Goal: Task Accomplishment & Management: Manage account settings

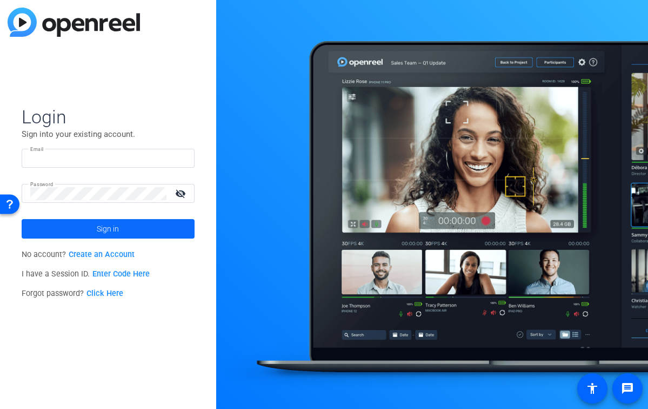
type input "[PERSON_NAME][EMAIL_ADDRESS][DOMAIN_NAME]"
click at [128, 234] on span at bounding box center [108, 229] width 173 height 26
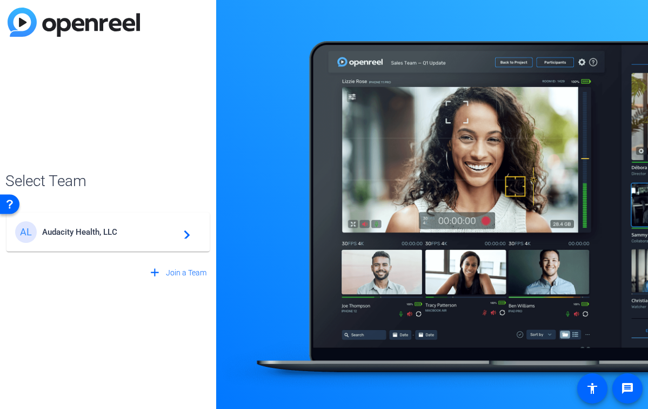
click at [107, 226] on div "AL Audacity Health, LLC navigate_next" at bounding box center [108, 232] width 186 height 22
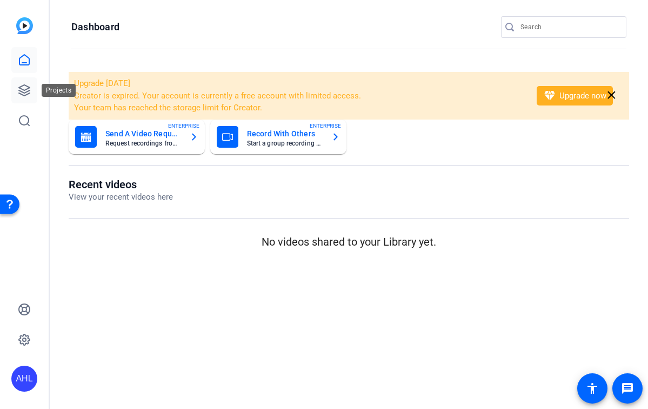
click at [22, 82] on link at bounding box center [24, 90] width 26 height 26
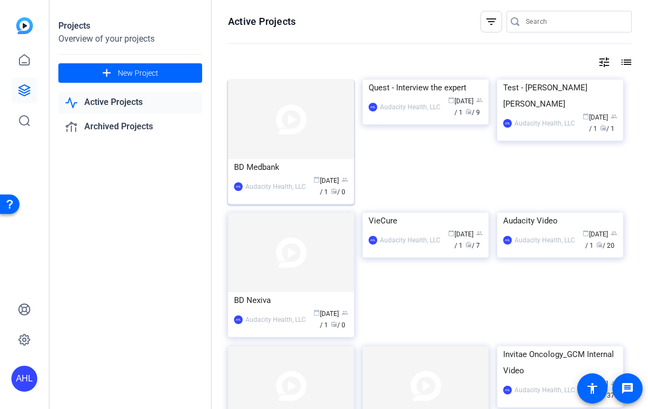
click at [306, 111] on img at bounding box center [291, 118] width 126 height 79
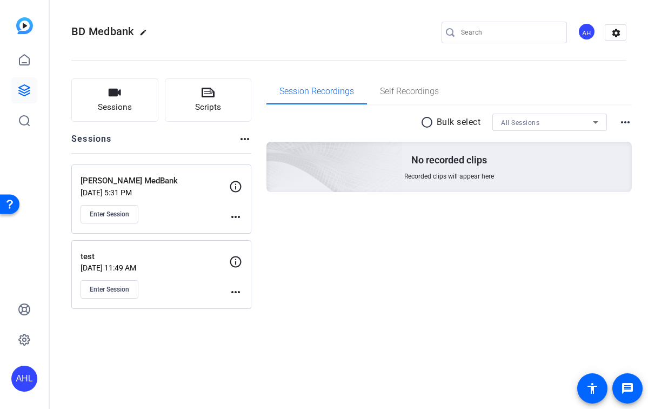
click at [232, 211] on mat-icon "more_horiz" at bounding box center [235, 216] width 13 height 13
click at [251, 231] on span "Edit Session" at bounding box center [262, 232] width 49 height 13
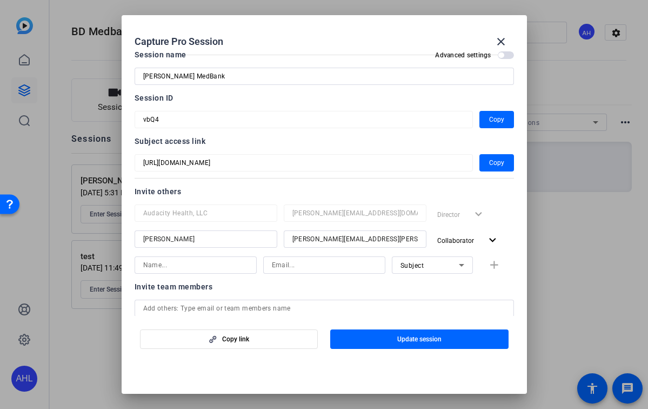
scroll to position [15, 0]
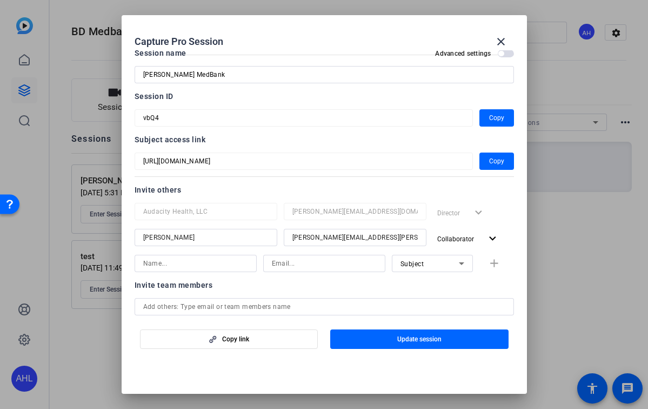
click at [230, 272] on div at bounding box center [196, 278] width 122 height 12
click at [224, 262] on input at bounding box center [195, 263] width 105 height 13
type input "Sydney Hugo"
type input "sydney.hugo@audacityhealth.com"
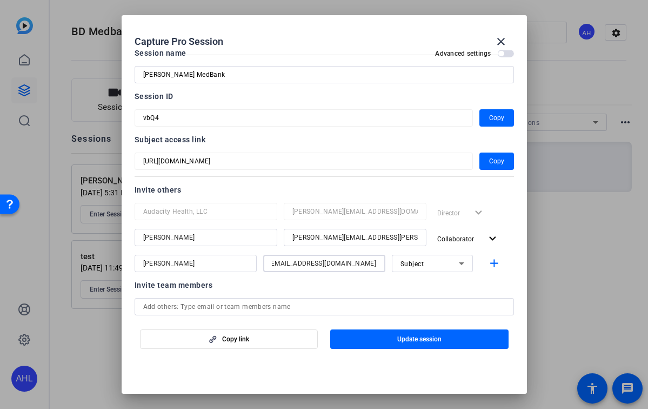
click at [402, 257] on div "Subject" at bounding box center [430, 264] width 58 height 14
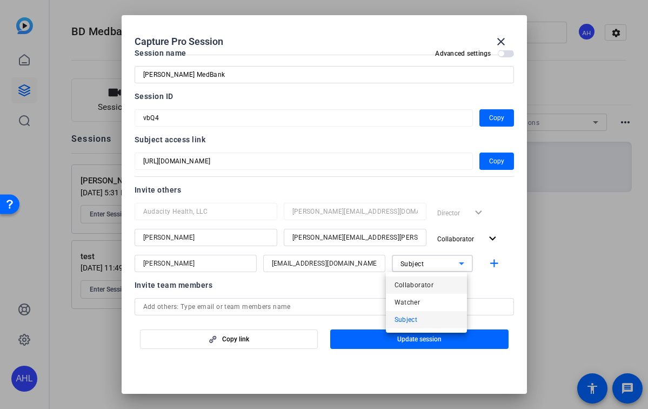
click at [408, 277] on mat-option "Collaborator" at bounding box center [426, 284] width 81 height 17
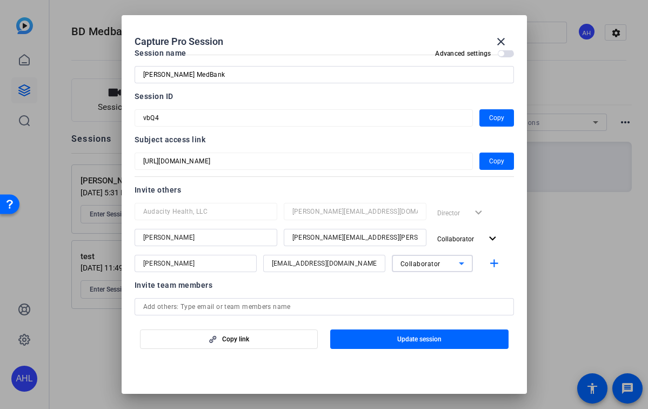
click at [365, 263] on input "sydney.hugo@audacityhealth.com" at bounding box center [324, 263] width 105 height 13
click at [488, 265] on mat-icon "add" at bounding box center [495, 264] width 14 height 14
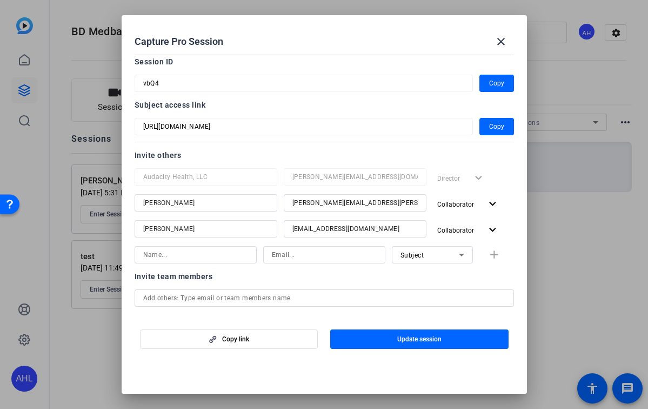
scroll to position [48, 0]
click at [222, 255] on input at bounding box center [195, 255] width 105 height 13
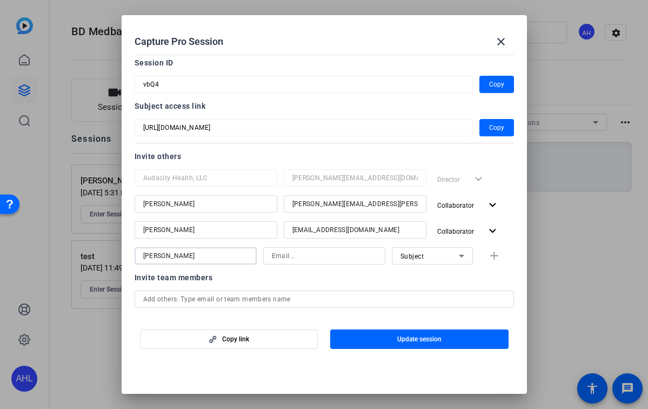
type input "[PERSON_NAME]"
type input "cindy.hsu@audacityhealth.com"
click at [409, 261] on div "Subject" at bounding box center [430, 256] width 58 height 14
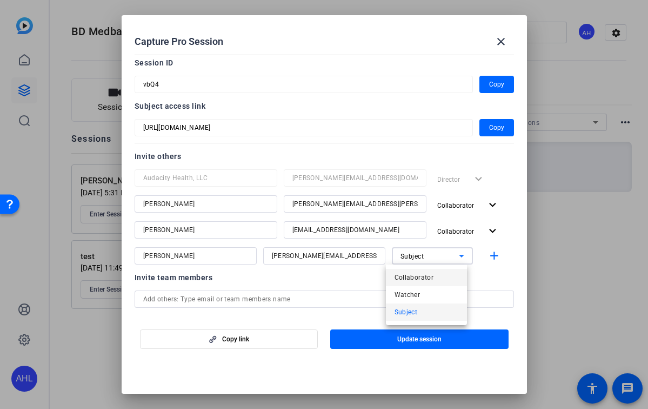
click at [410, 270] on mat-option "Collaborator" at bounding box center [426, 277] width 81 height 17
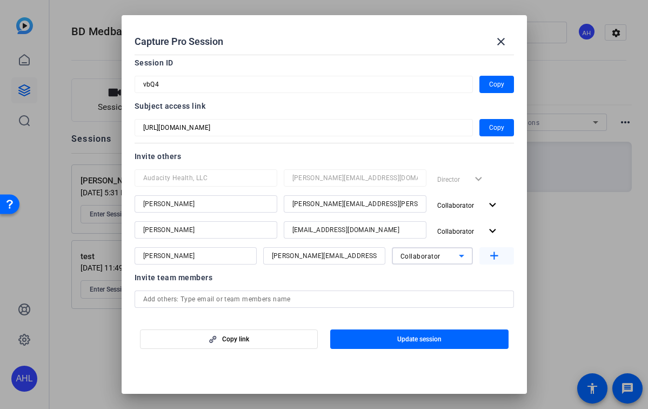
click at [488, 256] on mat-icon "add" at bounding box center [495, 256] width 14 height 14
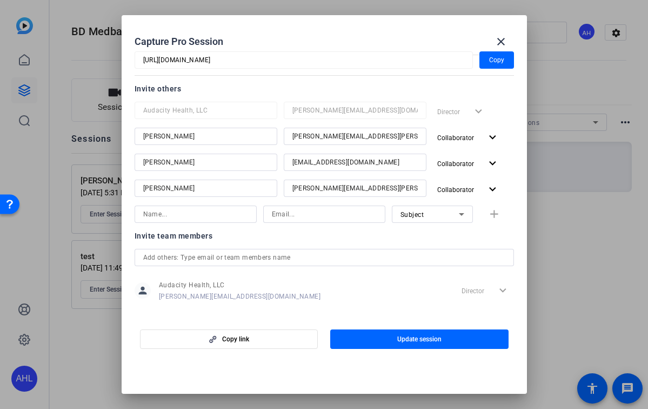
scroll to position [114, 0]
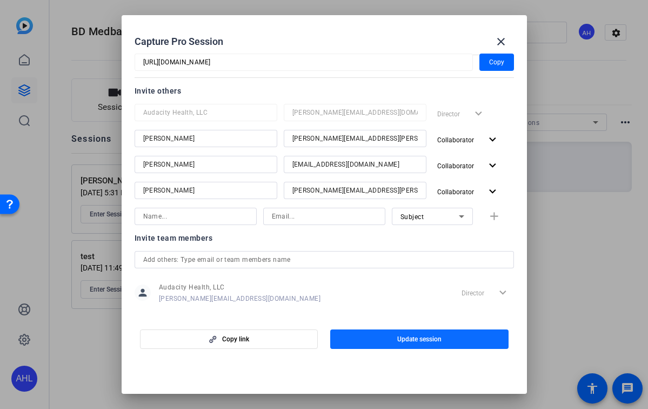
click at [427, 332] on span "button" at bounding box center [419, 339] width 178 height 26
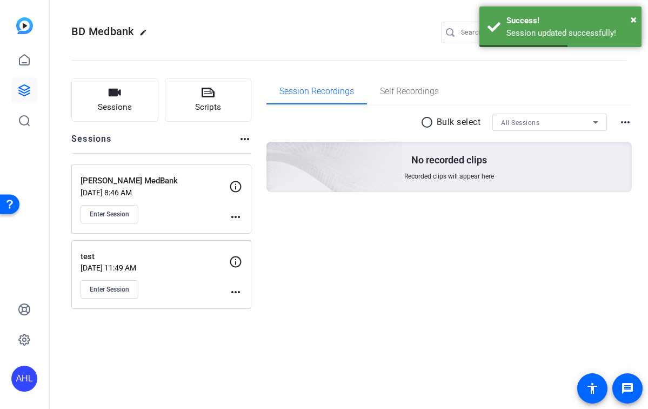
click at [232, 214] on mat-icon "more_horiz" at bounding box center [235, 216] width 13 height 13
click at [248, 231] on span "Edit Session" at bounding box center [262, 232] width 49 height 13
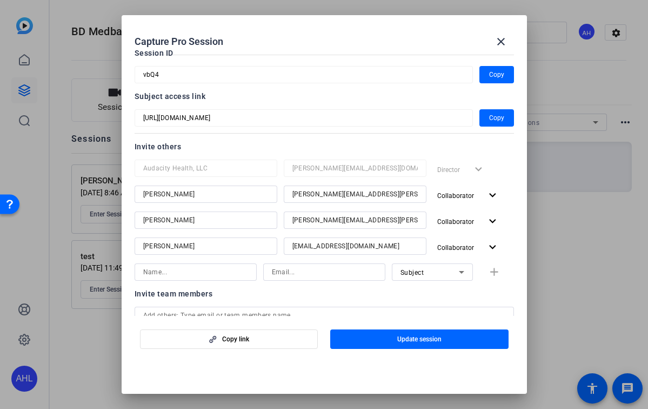
scroll to position [59, 0]
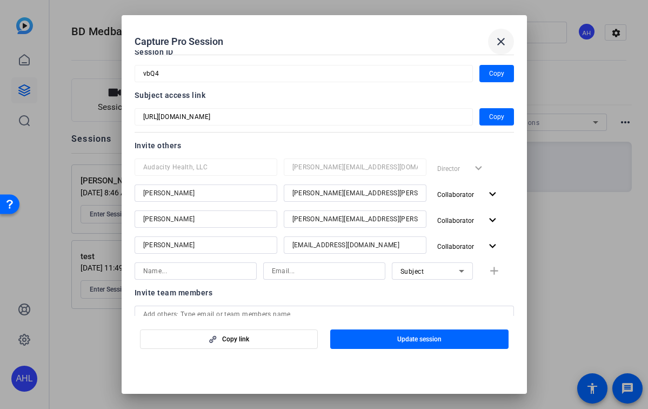
click at [499, 37] on mat-icon "close" at bounding box center [501, 41] width 13 height 13
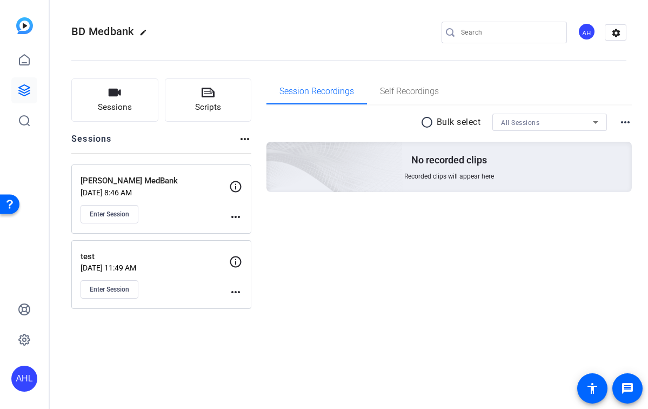
click at [28, 381] on div "AHL" at bounding box center [24, 378] width 26 height 26
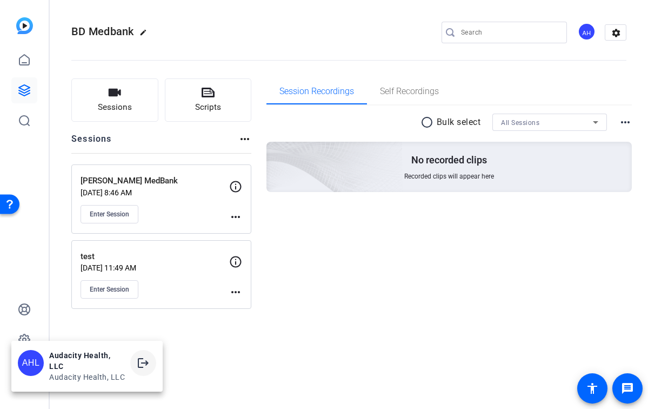
click at [137, 359] on mat-icon "logout" at bounding box center [143, 362] width 13 height 13
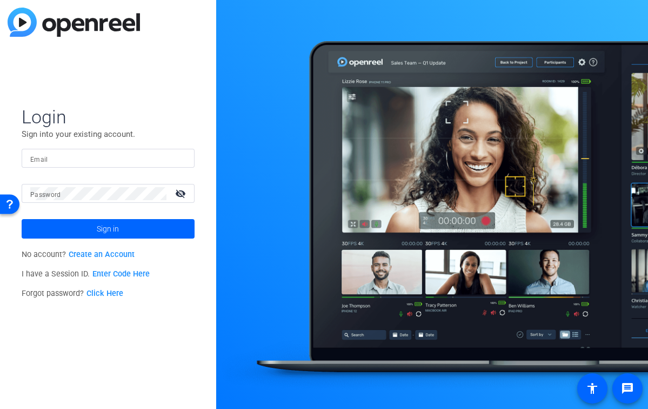
type input "ella.tsurkanu@audacityhealth.com"
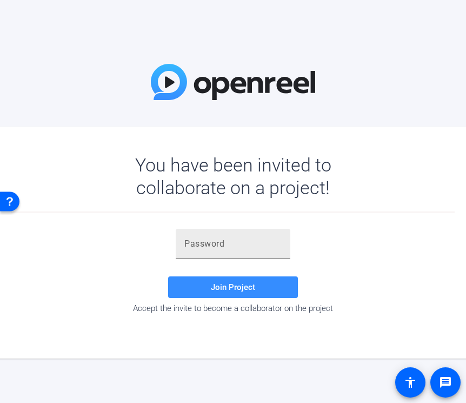
click at [211, 250] on div at bounding box center [232, 244] width 97 height 30
paste input "qzOI#3"
type input "qzOI#3"
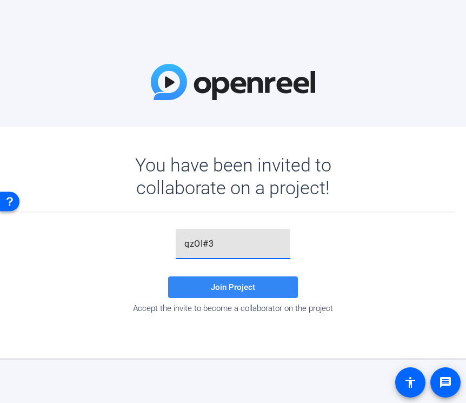
click at [238, 281] on span at bounding box center [233, 287] width 130 height 26
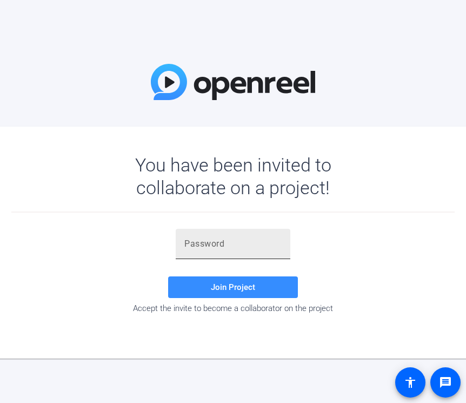
click at [203, 235] on div at bounding box center [232, 244] width 97 height 30
paste input "qzOI#3"
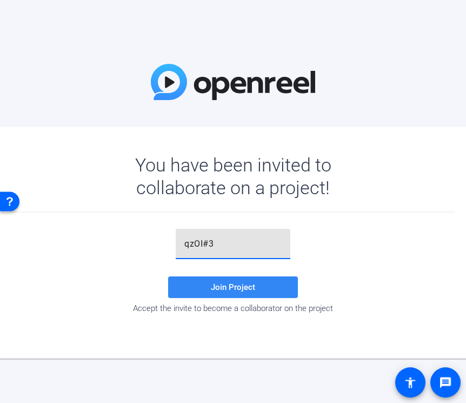
type input "qzOI#3"
click at [201, 274] on span at bounding box center [233, 287] width 130 height 26
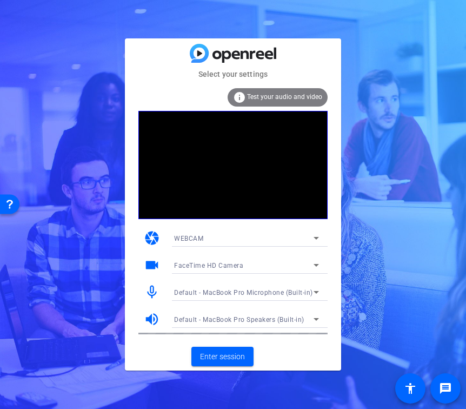
click at [192, 234] on div "WEBCAM" at bounding box center [243, 238] width 139 height 14
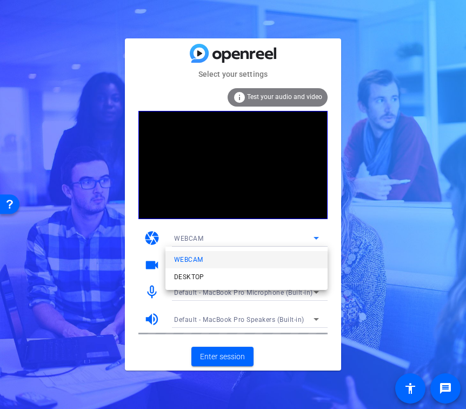
click at [378, 165] on div at bounding box center [233, 204] width 466 height 409
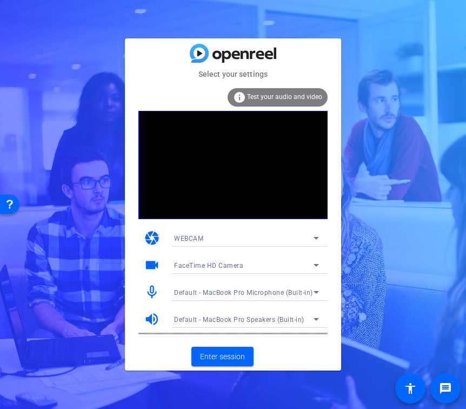
click at [262, 261] on div "FaceTime HD Camera" at bounding box center [243, 265] width 139 height 14
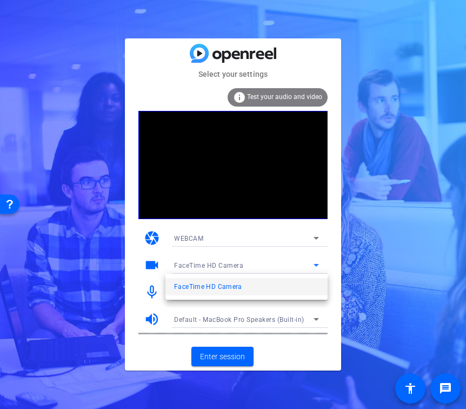
click at [25, 179] on div at bounding box center [19, 173] width 11 height 11
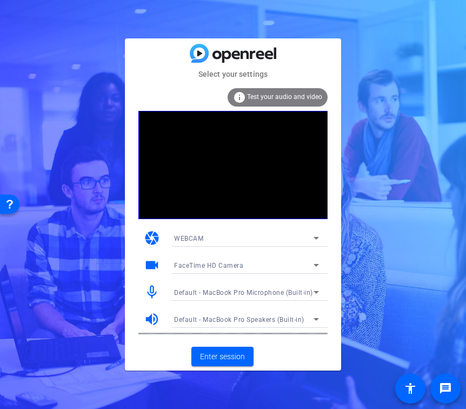
click at [182, 240] on span "WEBCAM" at bounding box center [188, 239] width 29 height 8
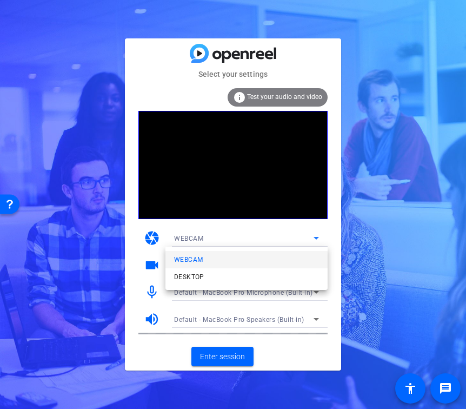
click at [282, 239] on div at bounding box center [233, 204] width 466 height 409
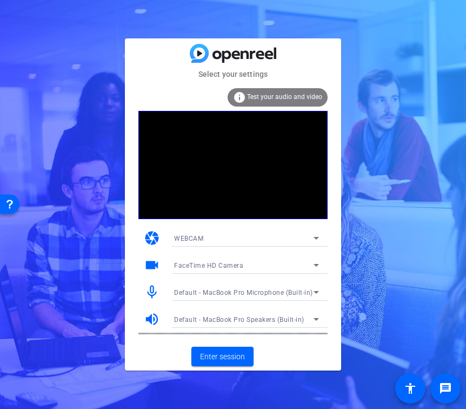
click at [241, 258] on mat-select "FaceTime HD Camera" at bounding box center [246, 265] width 145 height 14
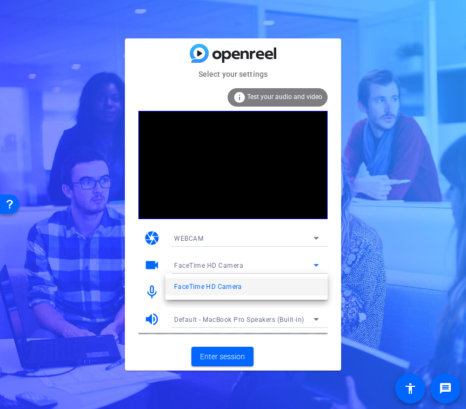
click at [0, 0] on div at bounding box center [0, 0] width 0 height 0
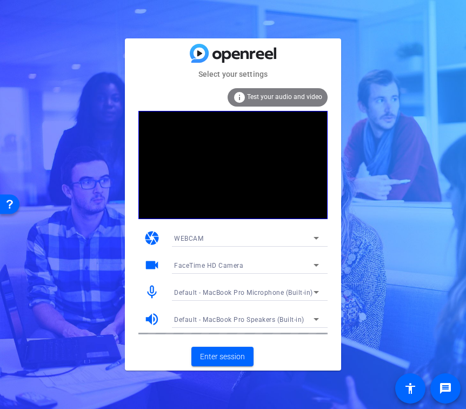
click at [318, 292] on icon at bounding box center [316, 291] width 13 height 13
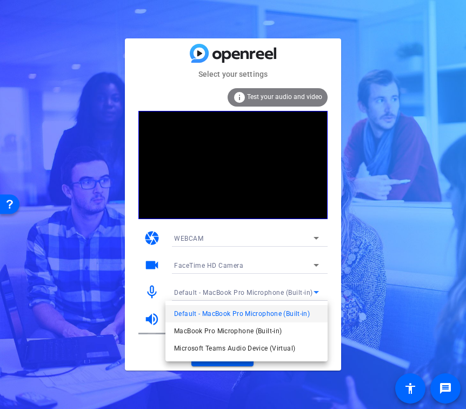
click at [332, 286] on div at bounding box center [233, 204] width 466 height 409
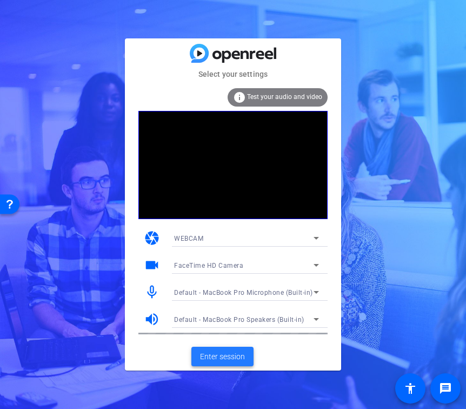
click at [216, 351] on span "Enter session" at bounding box center [222, 356] width 45 height 11
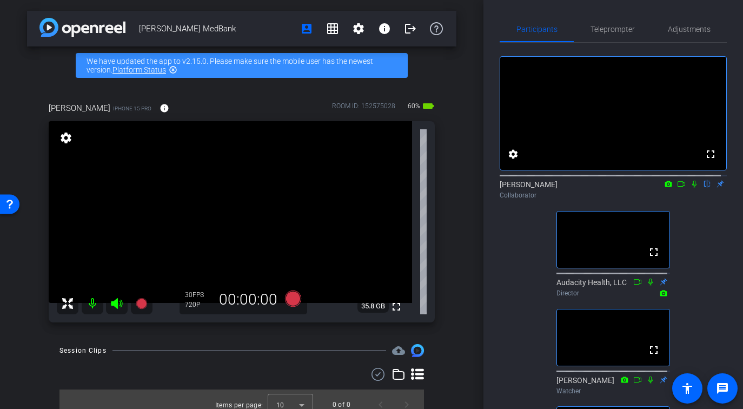
click at [465, 188] on icon at bounding box center [694, 184] width 4 height 7
click at [465, 188] on icon at bounding box center [694, 184] width 6 height 7
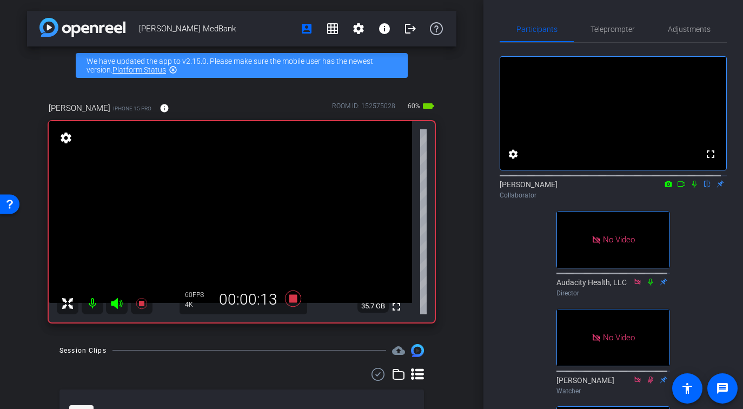
click at [465, 188] on icon at bounding box center [694, 184] width 9 height 8
click at [465, 189] on mat-icon at bounding box center [681, 184] width 13 height 10
click at [465, 188] on icon at bounding box center [694, 184] width 9 height 8
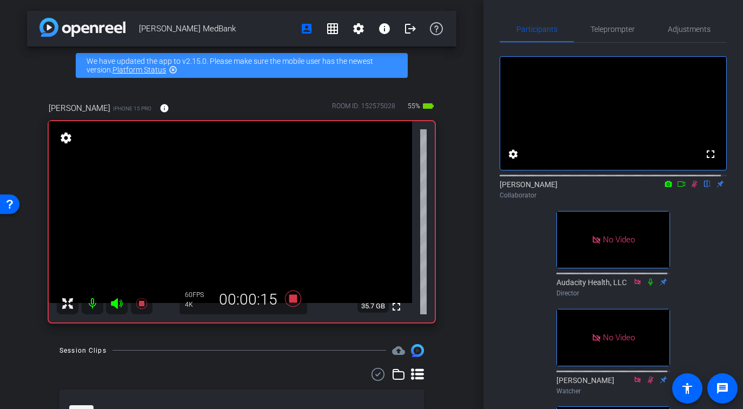
click at [465, 188] on icon at bounding box center [694, 184] width 6 height 7
click at [465, 188] on icon at bounding box center [694, 184] width 9 height 8
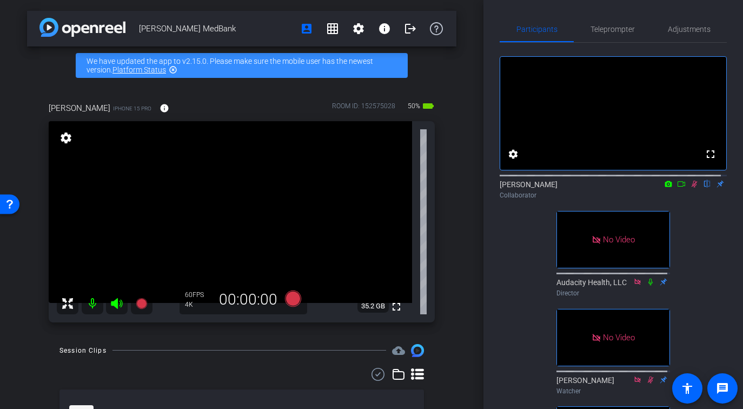
click at [465, 188] on icon at bounding box center [694, 184] width 6 height 7
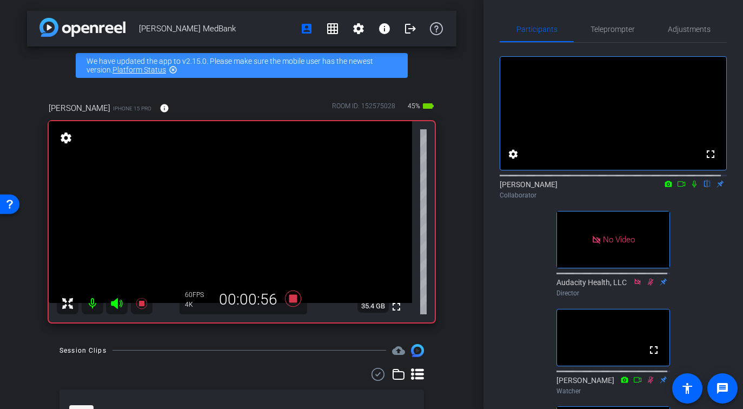
click at [465, 188] on icon at bounding box center [694, 184] width 9 height 8
click at [465, 188] on icon at bounding box center [694, 184] width 4 height 7
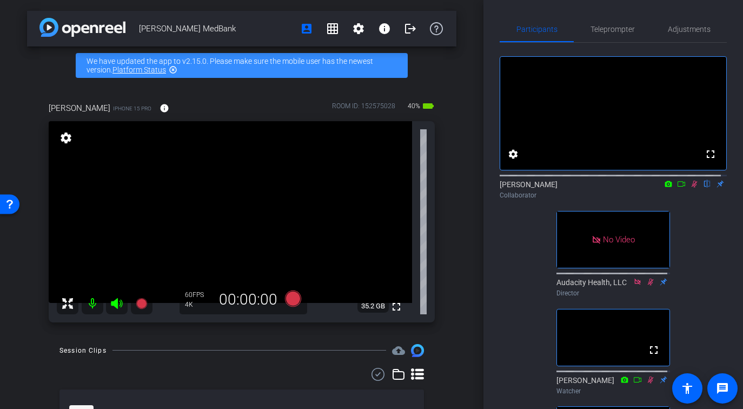
click at [465, 188] on icon at bounding box center [694, 184] width 6 height 7
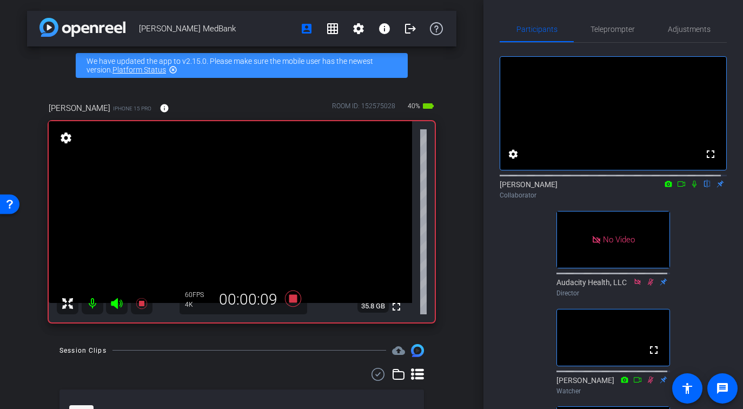
click at [465, 188] on icon at bounding box center [694, 184] width 9 height 8
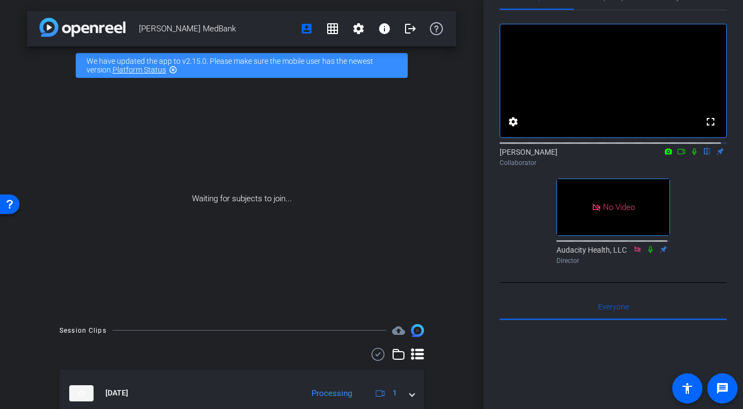
scroll to position [55, 0]
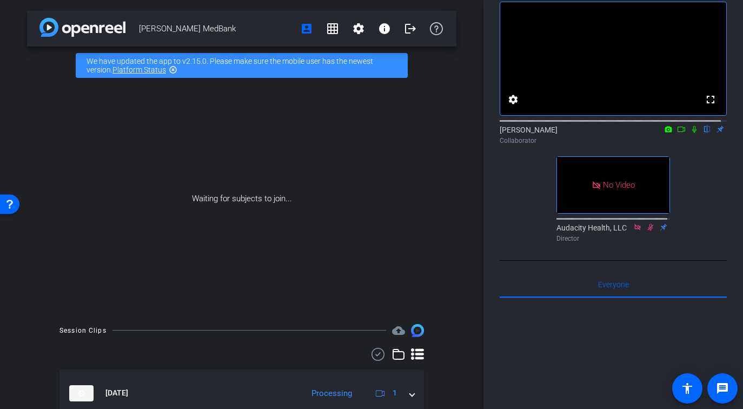
click at [465, 133] on icon at bounding box center [681, 129] width 9 height 8
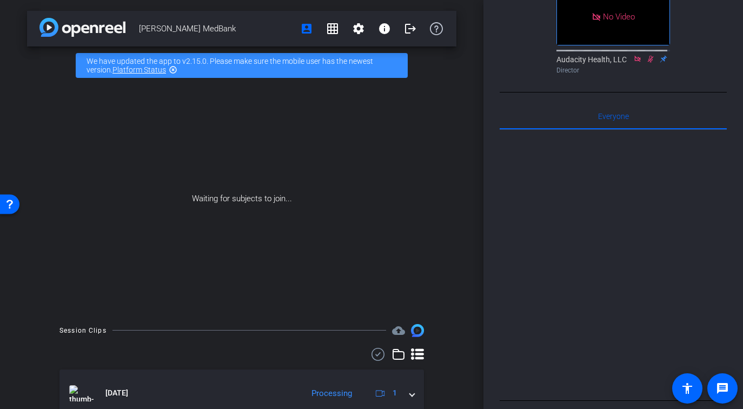
scroll to position [0, 0]
